Goal: Ask a question

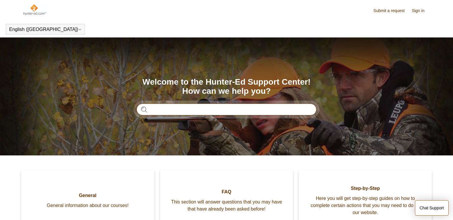
click at [207, 110] on input "Search" at bounding box center [227, 110] width 180 height 12
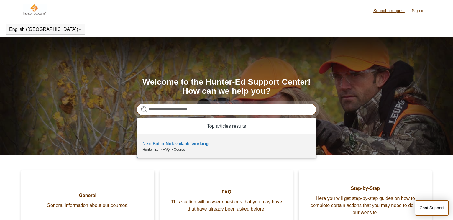
type input "**********"
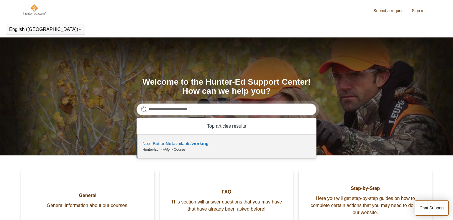
click at [380, 12] on link "Submit a request" at bounding box center [391, 11] width 37 height 6
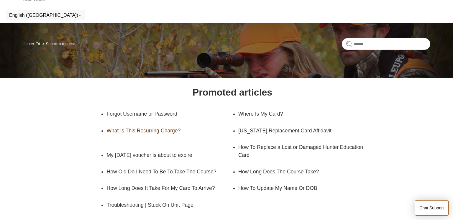
scroll to position [26, 0]
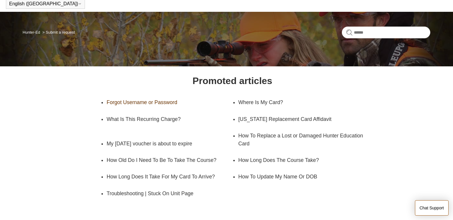
click at [143, 104] on link "Forgot Username or Password" at bounding box center [164, 102] width 117 height 17
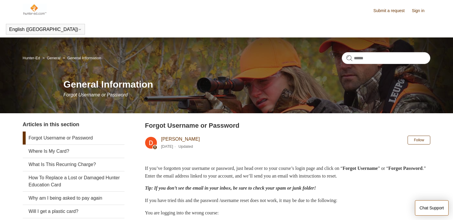
click at [277, 122] on h2 "Forgot Username or Password" at bounding box center [287, 126] width 285 height 10
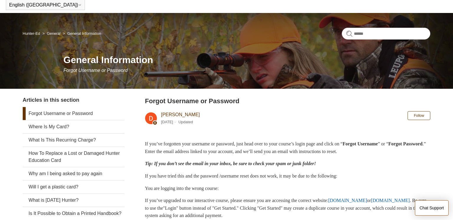
scroll to position [24, 0]
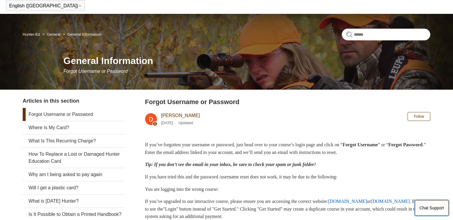
click at [434, 210] on button "Chat Support" at bounding box center [432, 207] width 34 height 15
